Goal: Transaction & Acquisition: Book appointment/travel/reservation

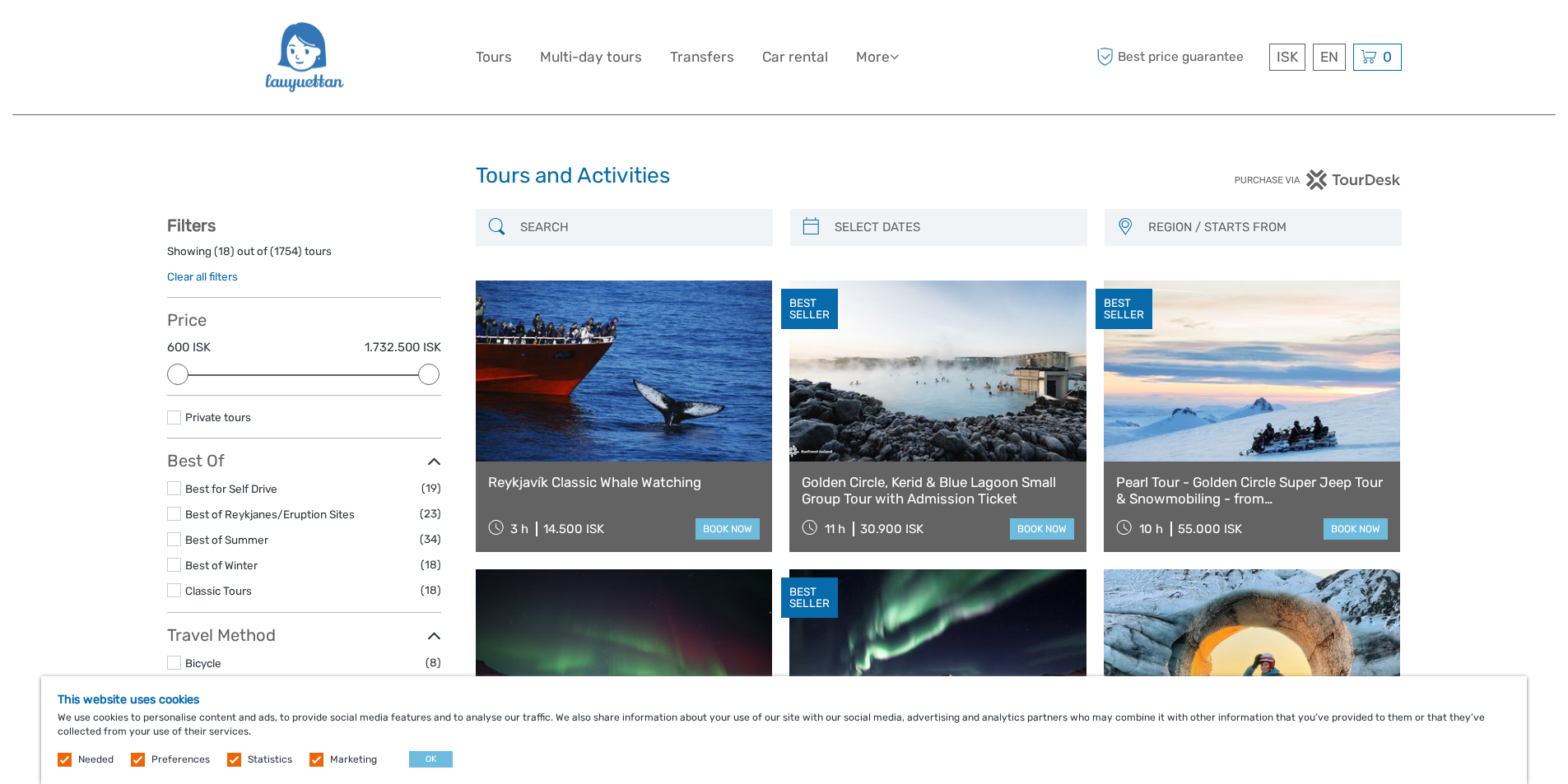
select select
click at [1325, 61] on div "EN English Español Deutsch" at bounding box center [1330, 58] width 33 height 27
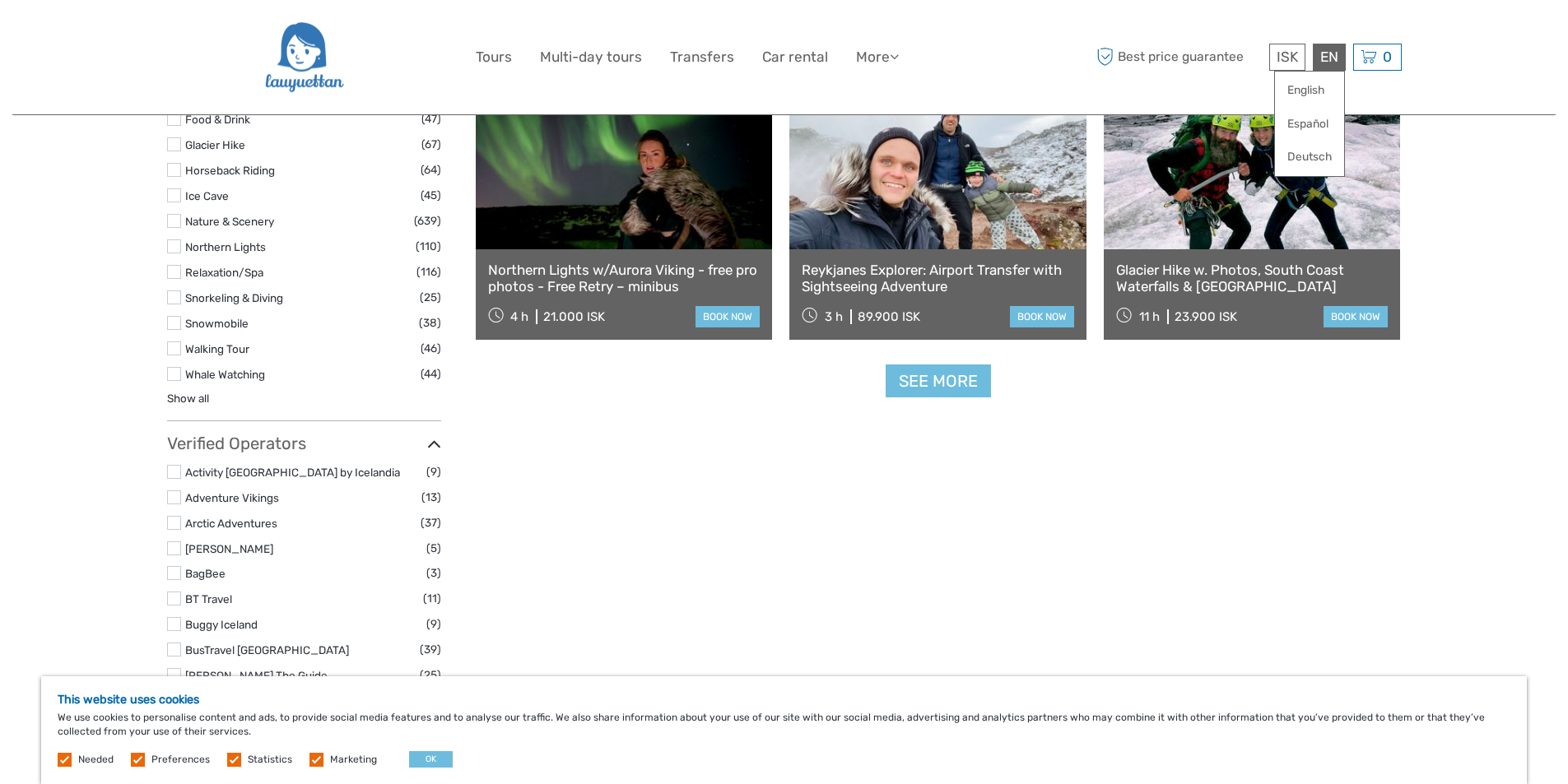
scroll to position [1810, 0]
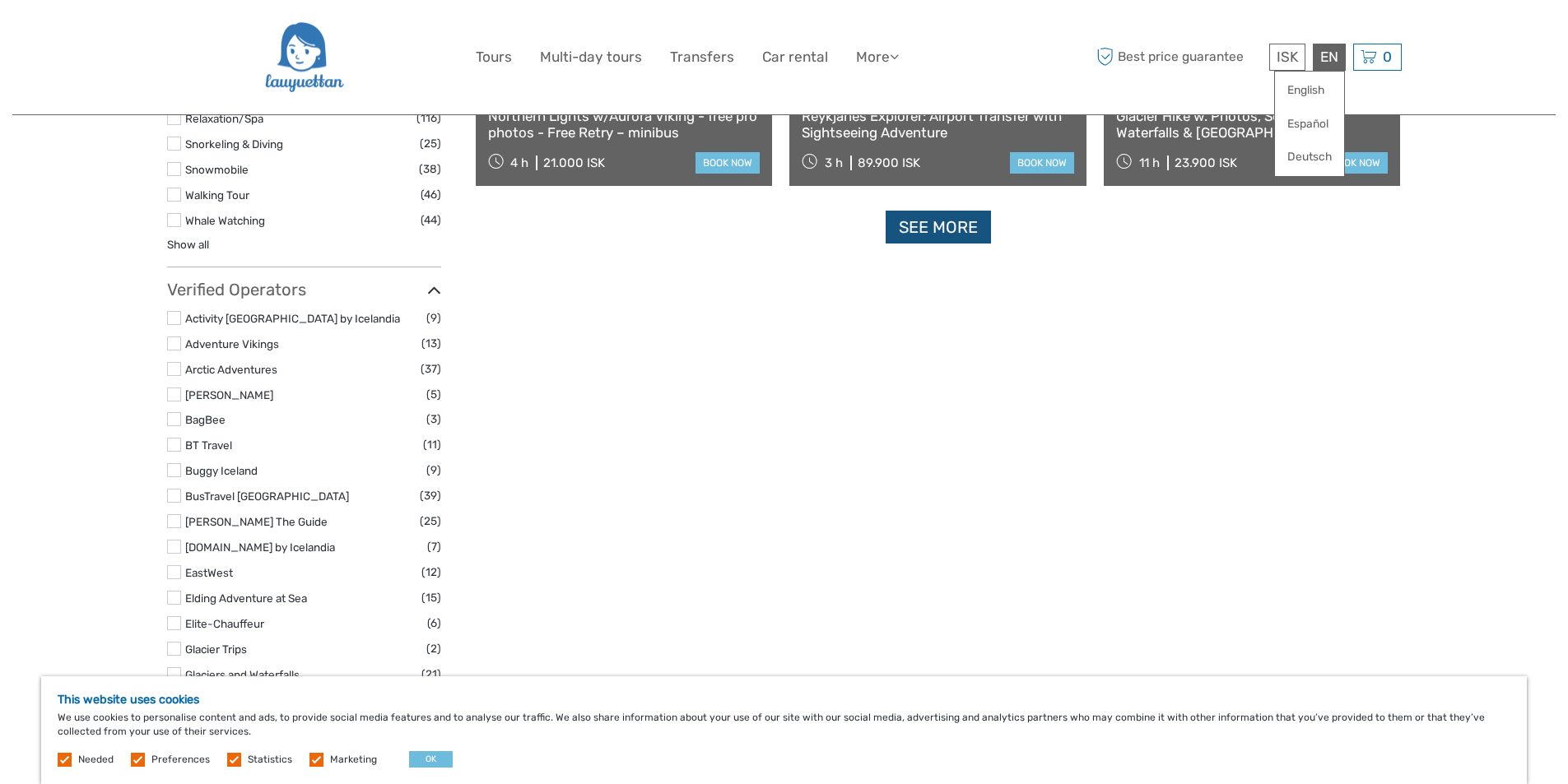
click at [957, 229] on link "See more" at bounding box center [939, 227] width 105 height 34
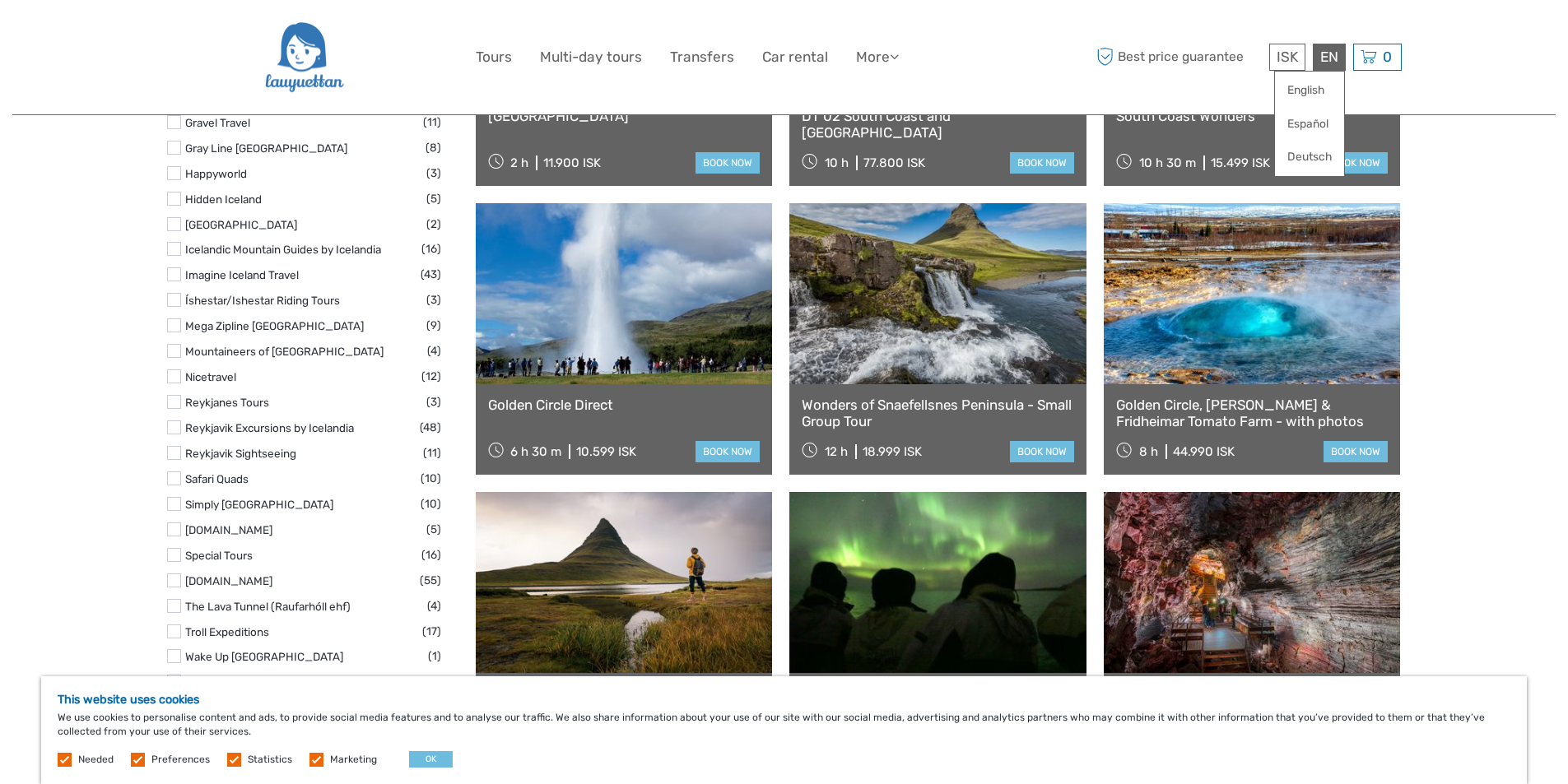
scroll to position [2386, 0]
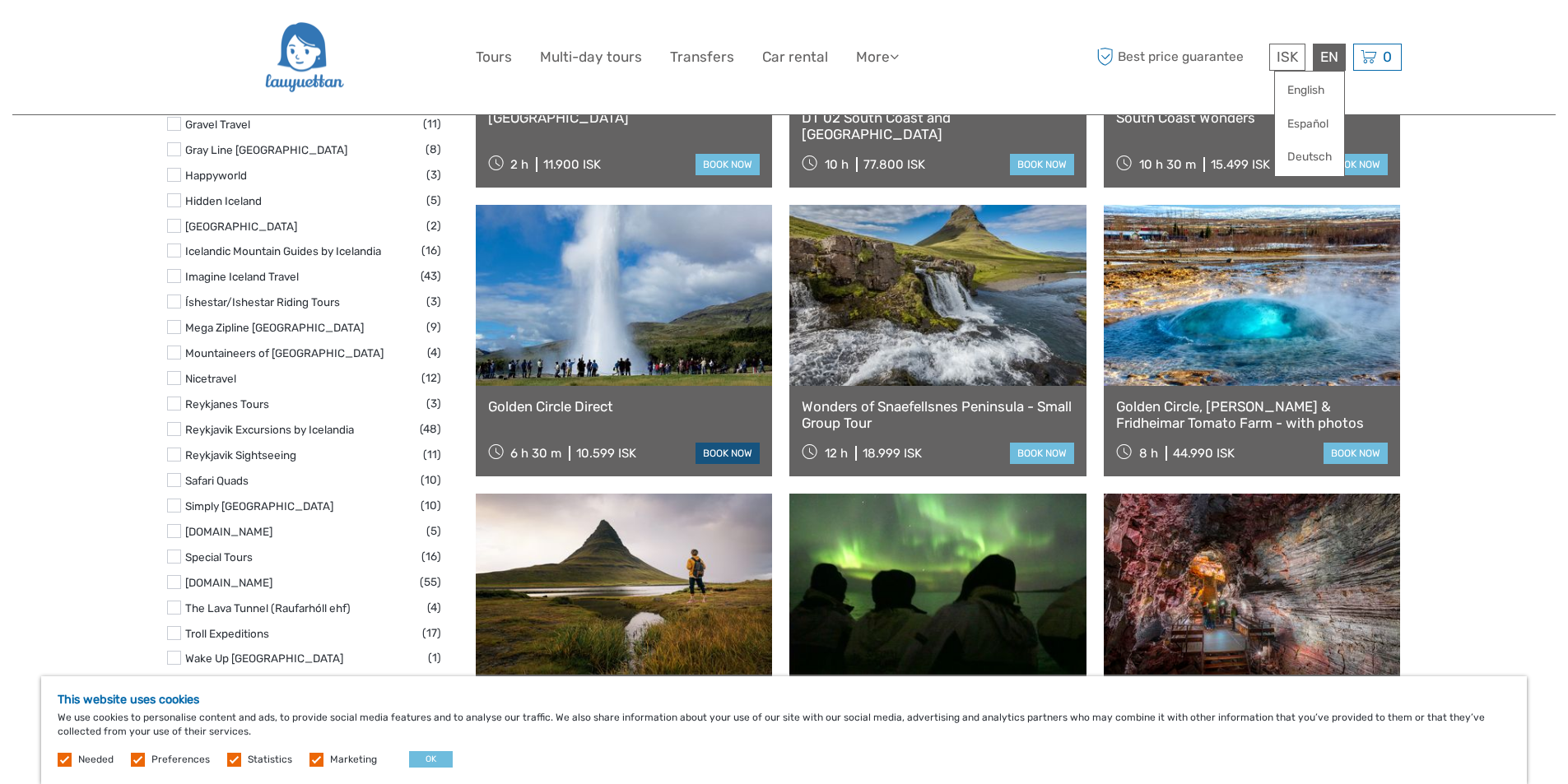
click at [737, 452] on link "book now" at bounding box center [728, 453] width 64 height 21
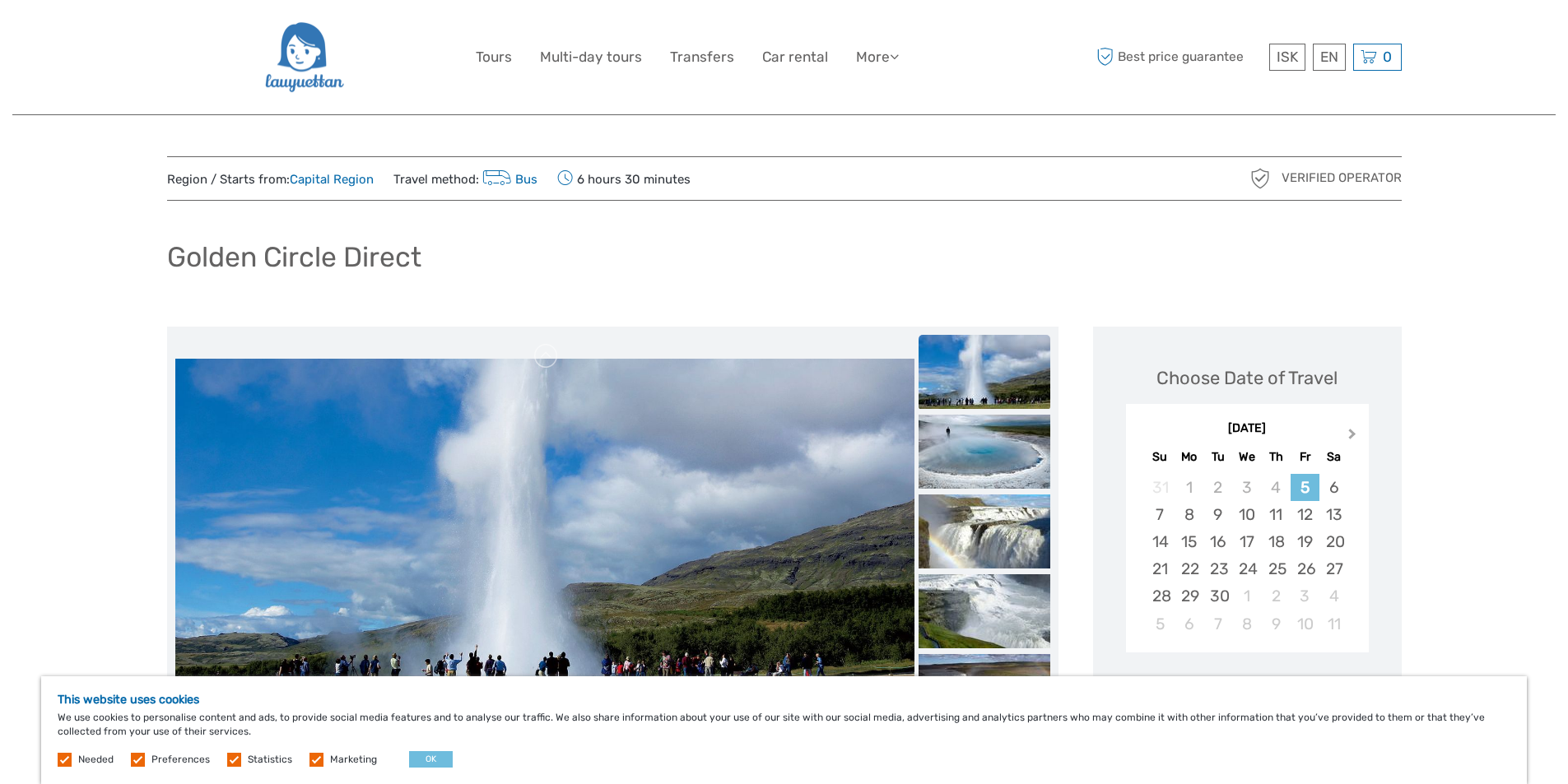
click at [1352, 435] on span "Next Month" at bounding box center [1352, 437] width 0 height 23
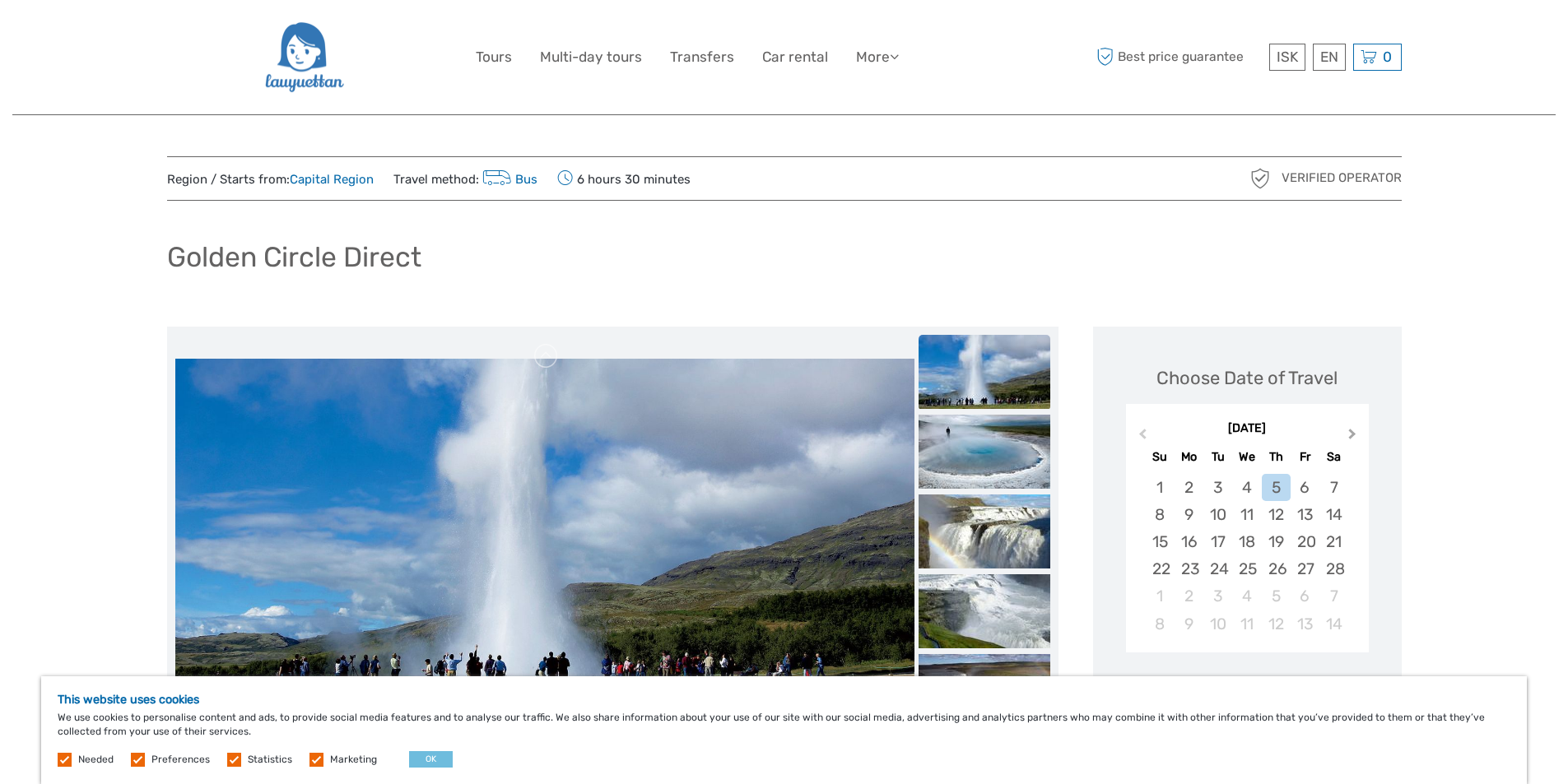
click at [1352, 435] on span "Next Month" at bounding box center [1352, 437] width 0 height 23
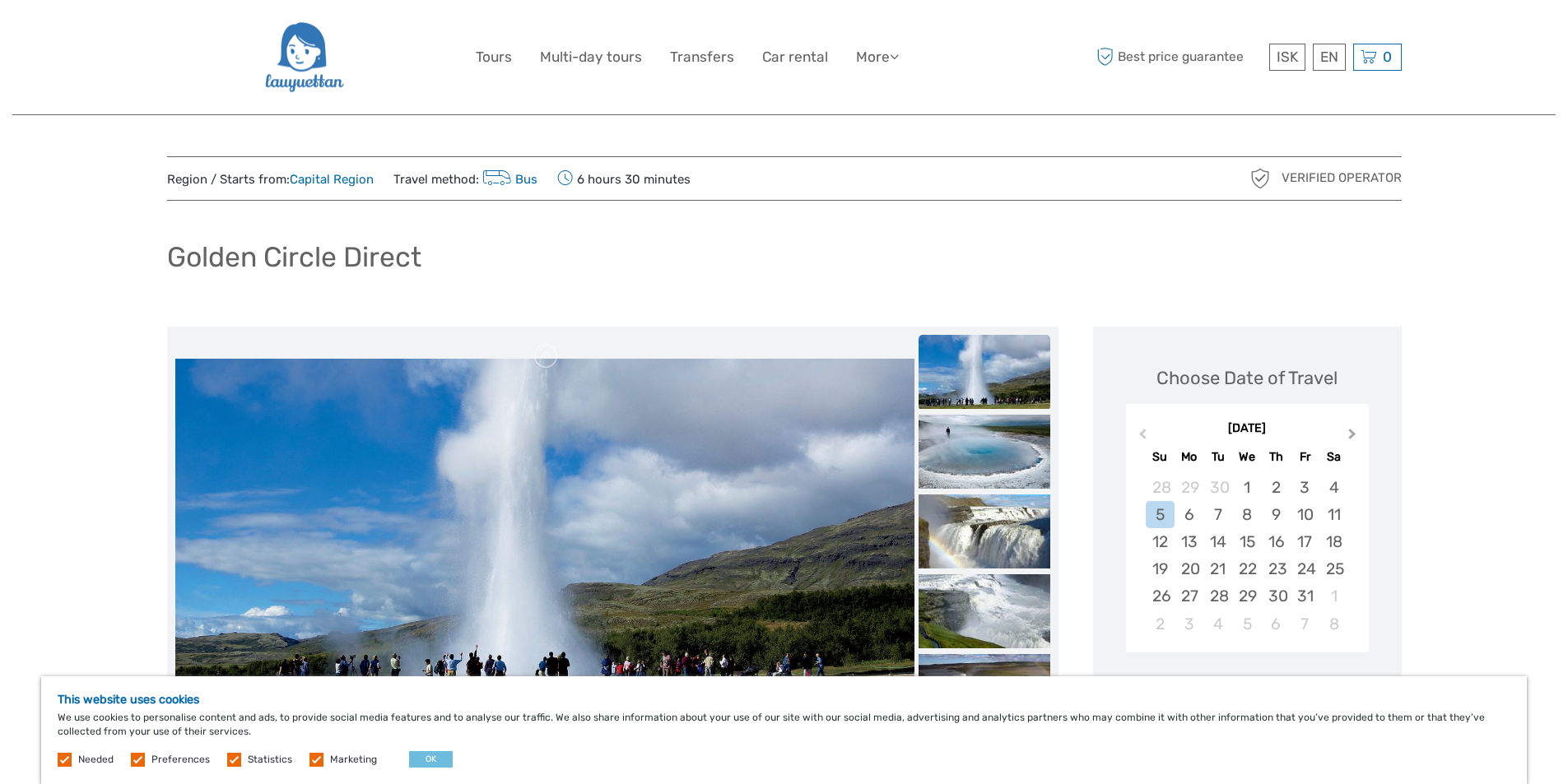
click at [1352, 435] on span "Next Month" at bounding box center [1352, 437] width 0 height 23
click at [1246, 515] on div "5" at bounding box center [1247, 515] width 29 height 27
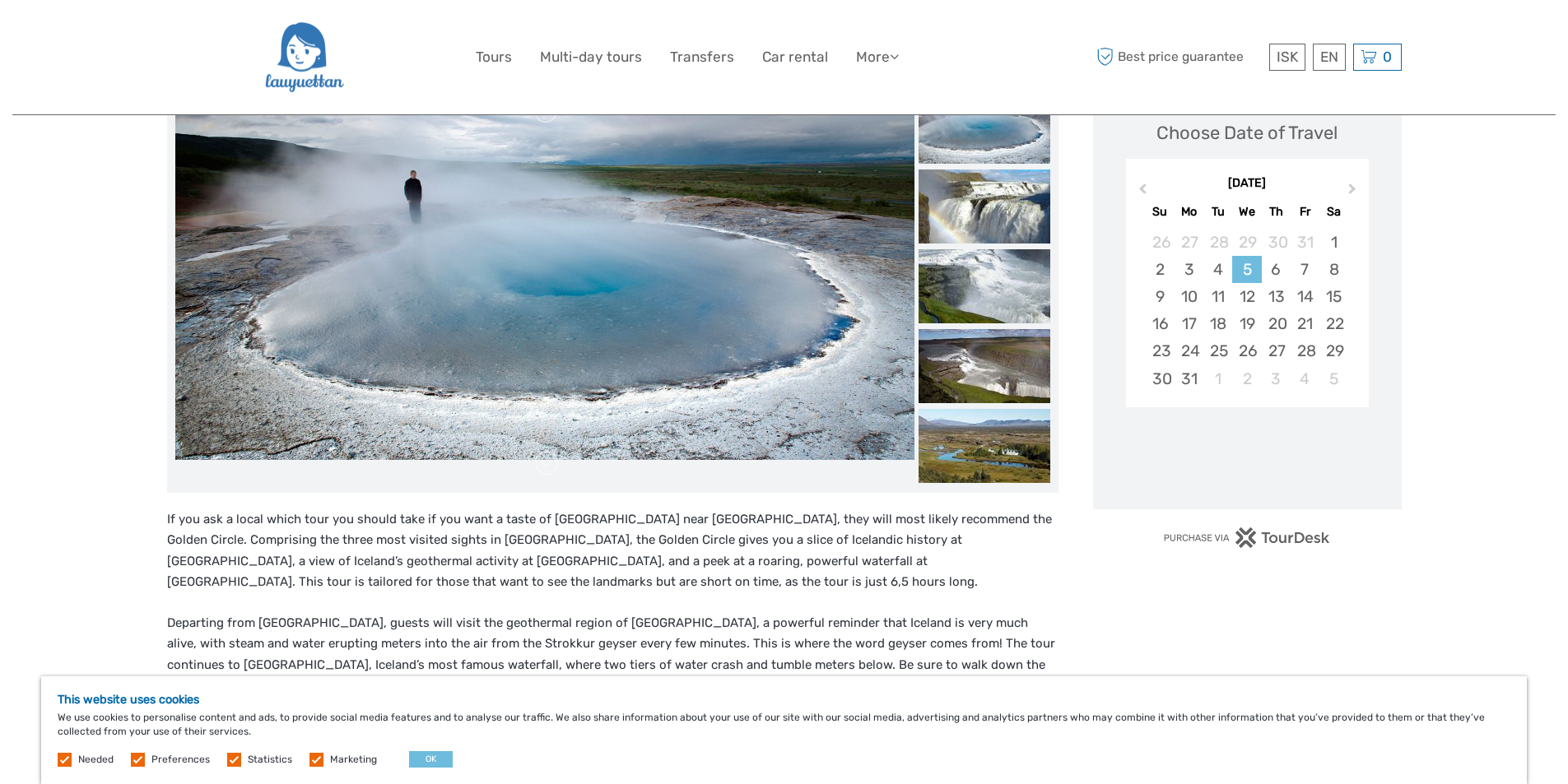
scroll to position [247, 0]
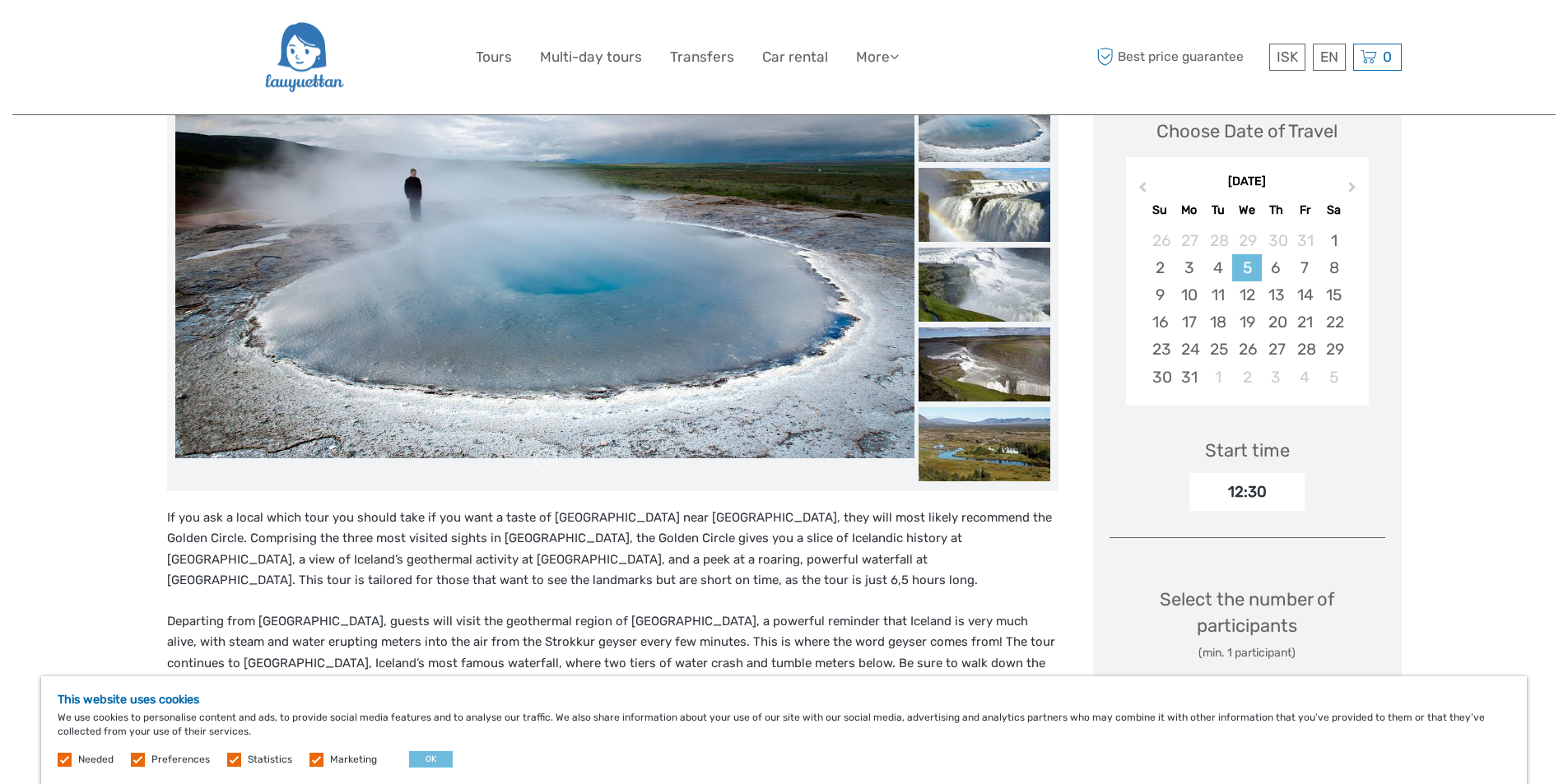
click at [1267, 495] on div "12:30" at bounding box center [1247, 491] width 115 height 38
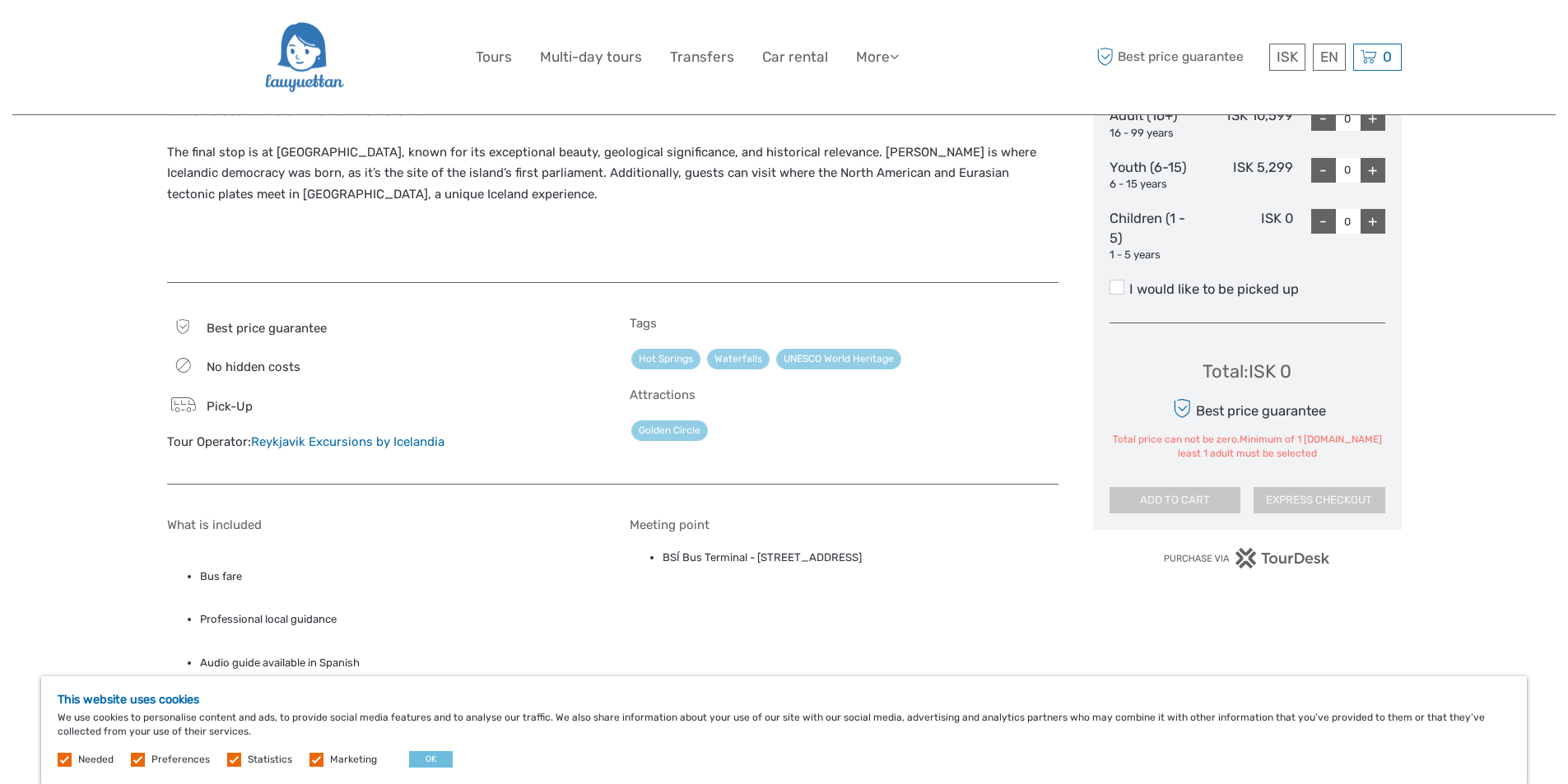
scroll to position [823, 0]
